Goal: Information Seeking & Learning: Understand process/instructions

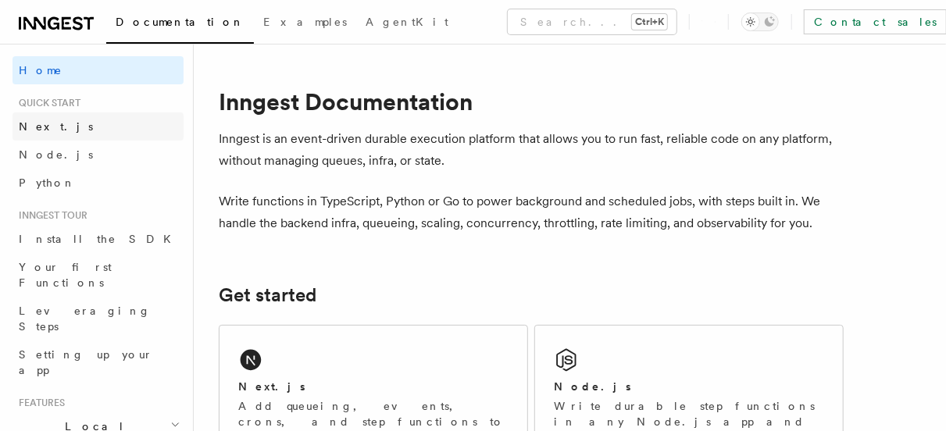
click at [34, 124] on span "Next.js" at bounding box center [56, 126] width 74 height 13
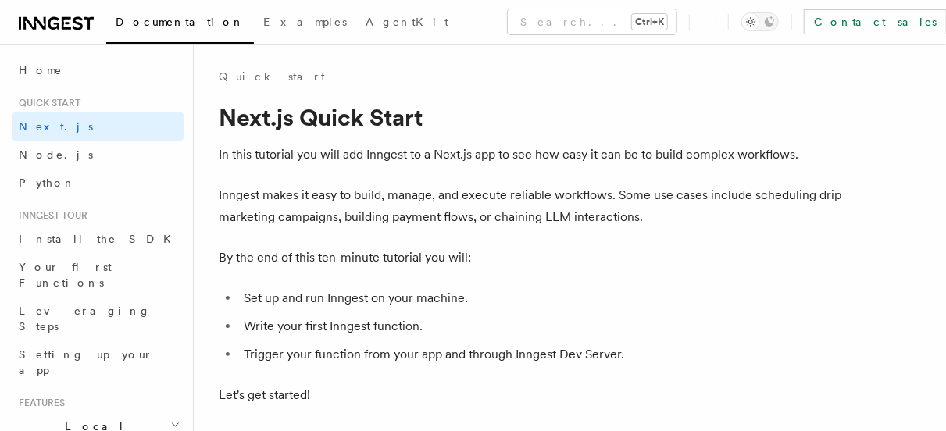
click at [295, 117] on h1 "Next.js Quick Start" at bounding box center [531, 117] width 625 height 28
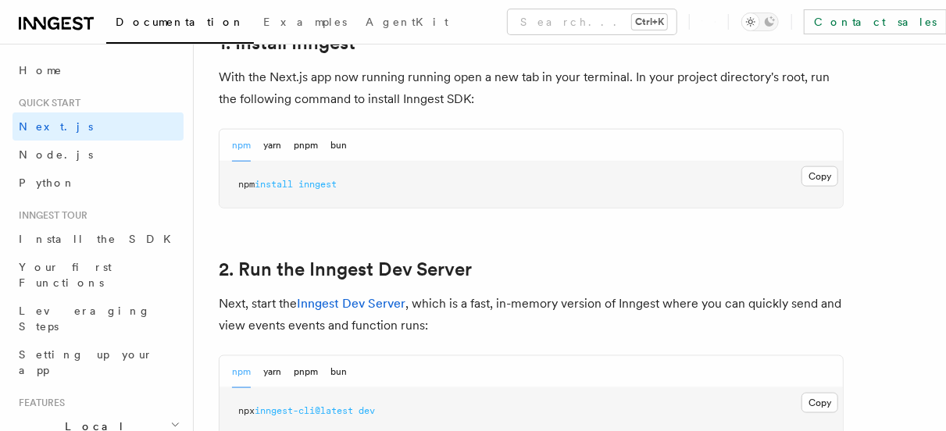
scroll to position [907, 0]
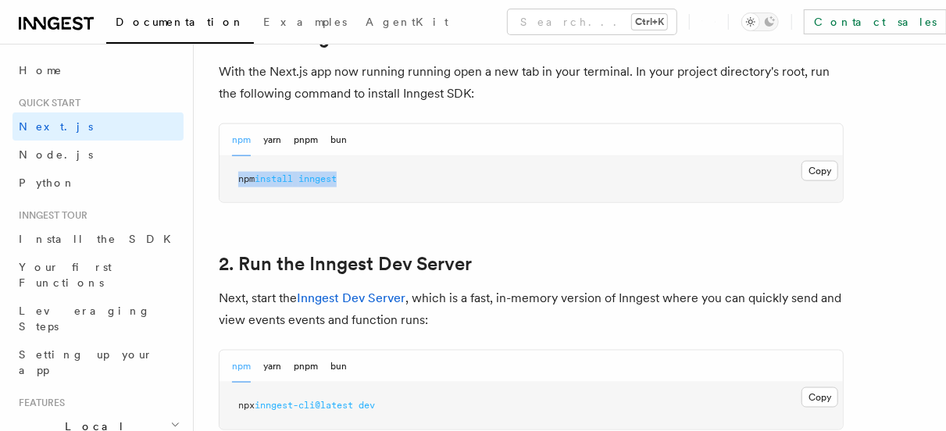
drag, startPoint x: 238, startPoint y: 177, endPoint x: 348, endPoint y: 177, distance: 109.4
click at [348, 177] on pre "npm install inngest" at bounding box center [532, 179] width 624 height 47
copy span "npm install inngest"
click at [238, 409] on span "npx" at bounding box center [246, 405] width 16 height 11
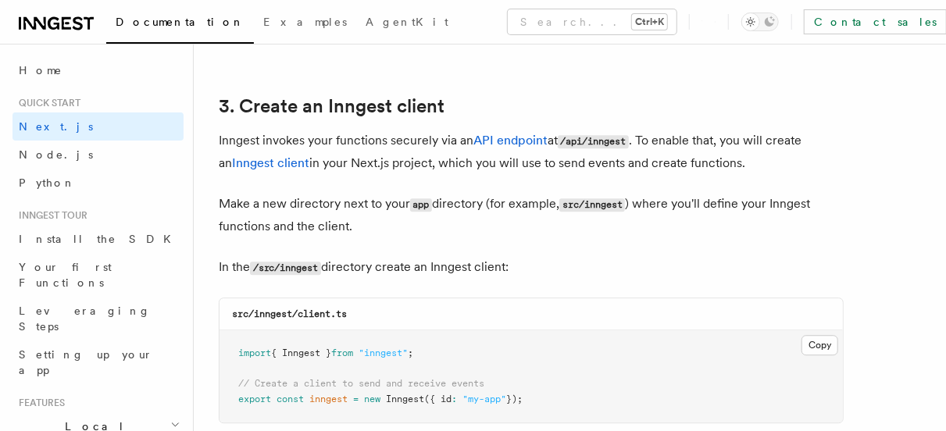
scroll to position [1845, 0]
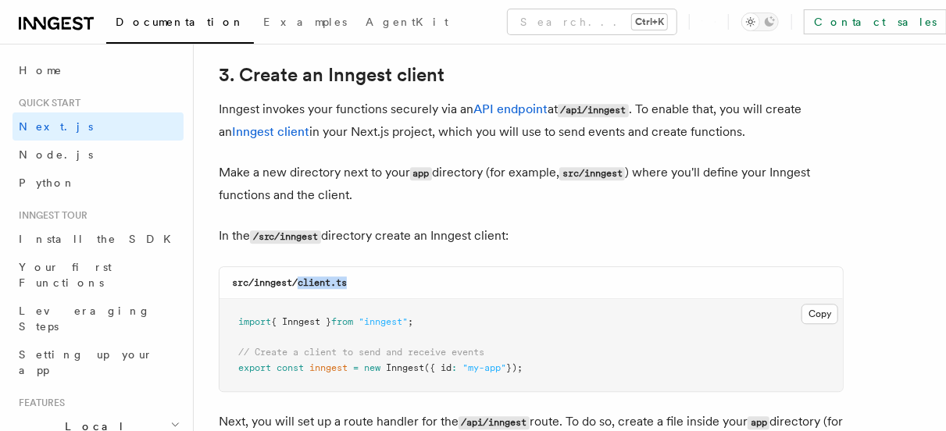
drag, startPoint x: 298, startPoint y: 279, endPoint x: 360, endPoint y: 287, distance: 62.2
click at [360, 287] on div "src/inngest/client.ts" at bounding box center [532, 283] width 624 height 32
copy code "client.ts"
click at [825, 313] on button "Copy Copied" at bounding box center [820, 314] width 37 height 20
click at [434, 342] on pre "import { Inngest } from "inngest" ; // Create a client to send and receive even…" at bounding box center [532, 345] width 624 height 92
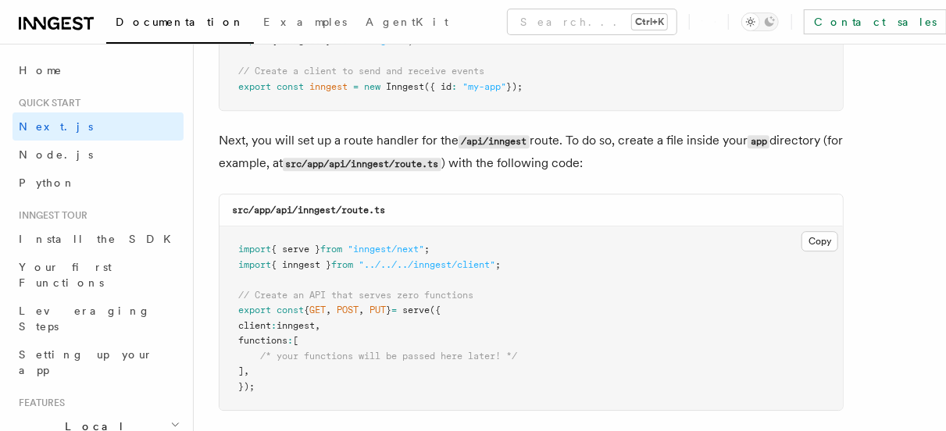
scroll to position [2157, 0]
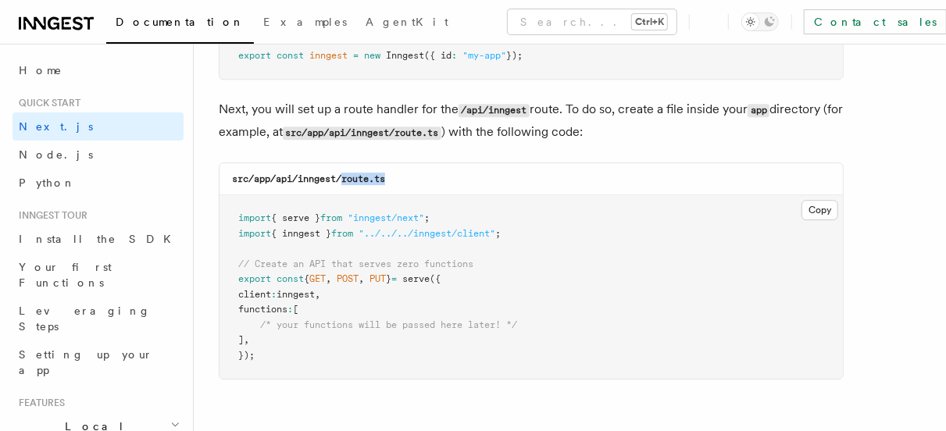
drag, startPoint x: 345, startPoint y: 177, endPoint x: 394, endPoint y: 186, distance: 50.1
click at [394, 186] on div "src/app/api/inngest/route.ts" at bounding box center [532, 179] width 624 height 32
copy code "route.ts"
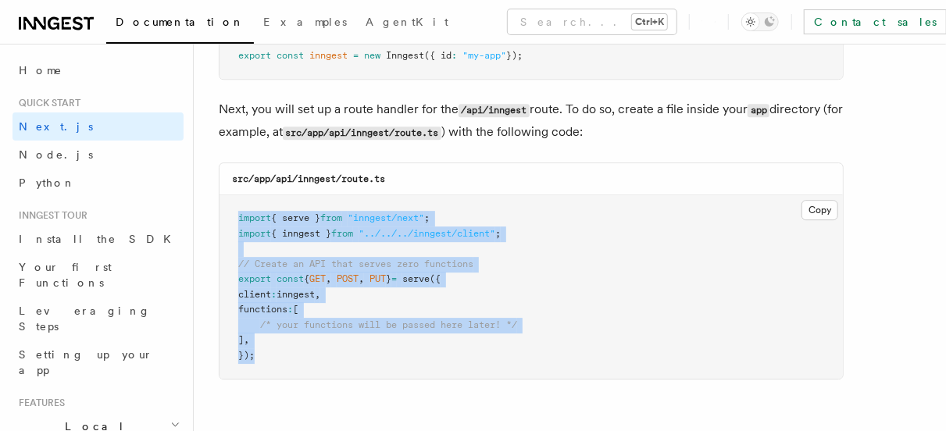
drag, startPoint x: 233, startPoint y: 212, endPoint x: 291, endPoint y: 352, distance: 152.1
click at [291, 352] on pre "import { serve } from "inngest/next" ; import { inngest } from "../../../innges…" at bounding box center [532, 287] width 624 height 184
copy code "import { serve } from "inngest/next" ; import { inngest } from "../../../innges…"
click at [584, 231] on pre "import { serve } from "inngest/next" ; import { inngest } from "../../../innges…" at bounding box center [532, 287] width 624 height 184
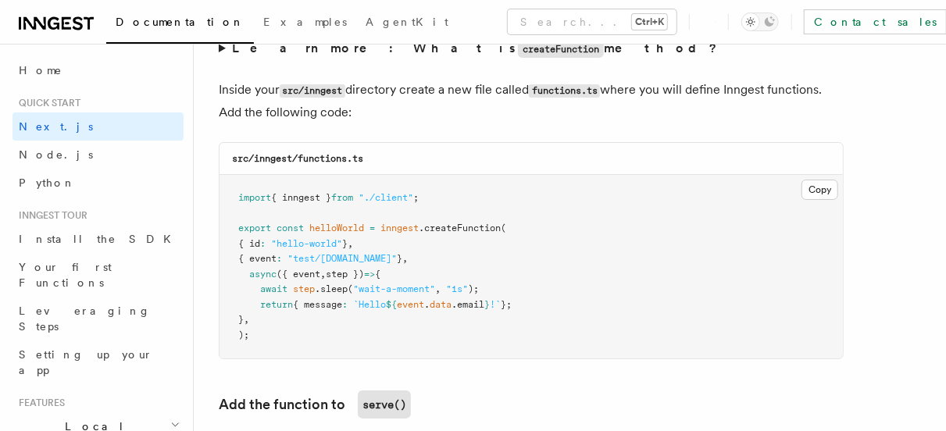
scroll to position [2782, 0]
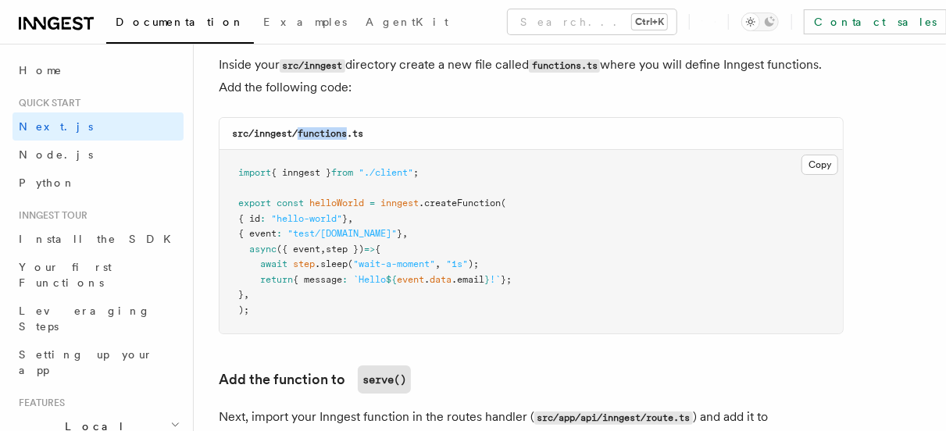
drag, startPoint x: 300, startPoint y: 131, endPoint x: 348, endPoint y: 134, distance: 47.8
click at [348, 134] on code "src/inngest/functions.ts" at bounding box center [297, 133] width 131 height 11
copy code "functions"
